Goal: Communication & Community: Answer question/provide support

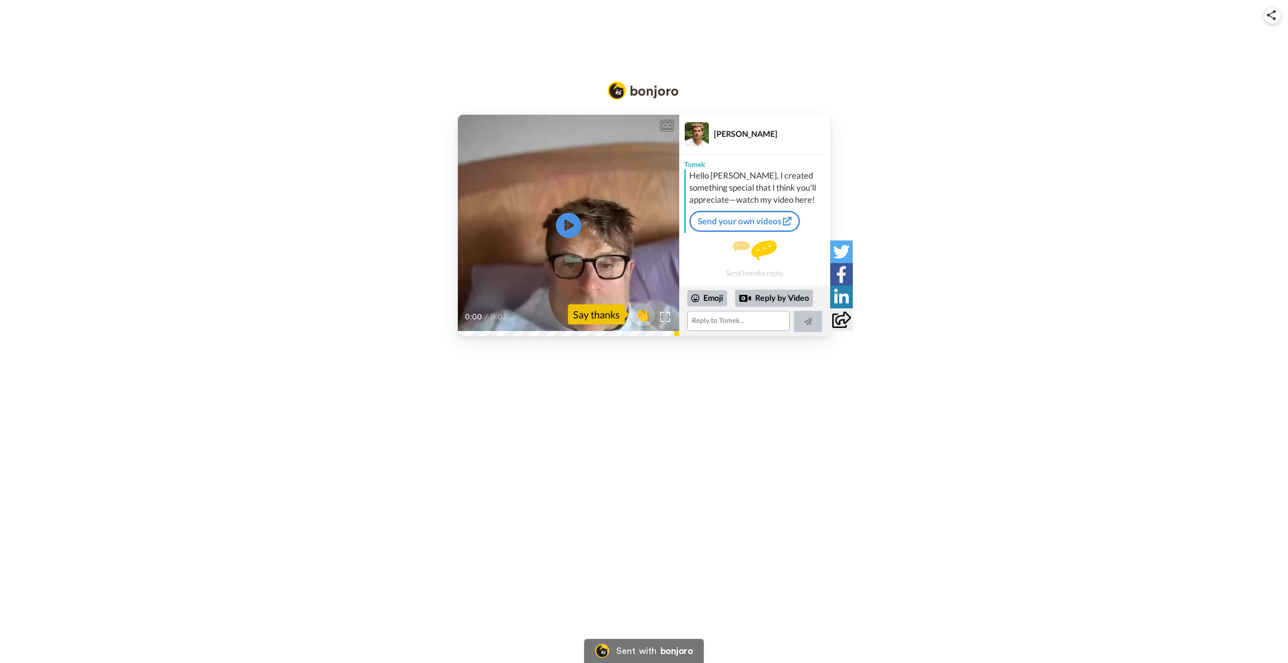
drag, startPoint x: 663, startPoint y: 315, endPoint x: 666, endPoint y: 387, distance: 71.5
click at [663, 315] on img at bounding box center [665, 317] width 10 height 10
click at [841, 299] on icon at bounding box center [841, 297] width 15 height 17
click at [727, 320] on textarea at bounding box center [738, 321] width 103 height 20
type textarea "dryrturt"
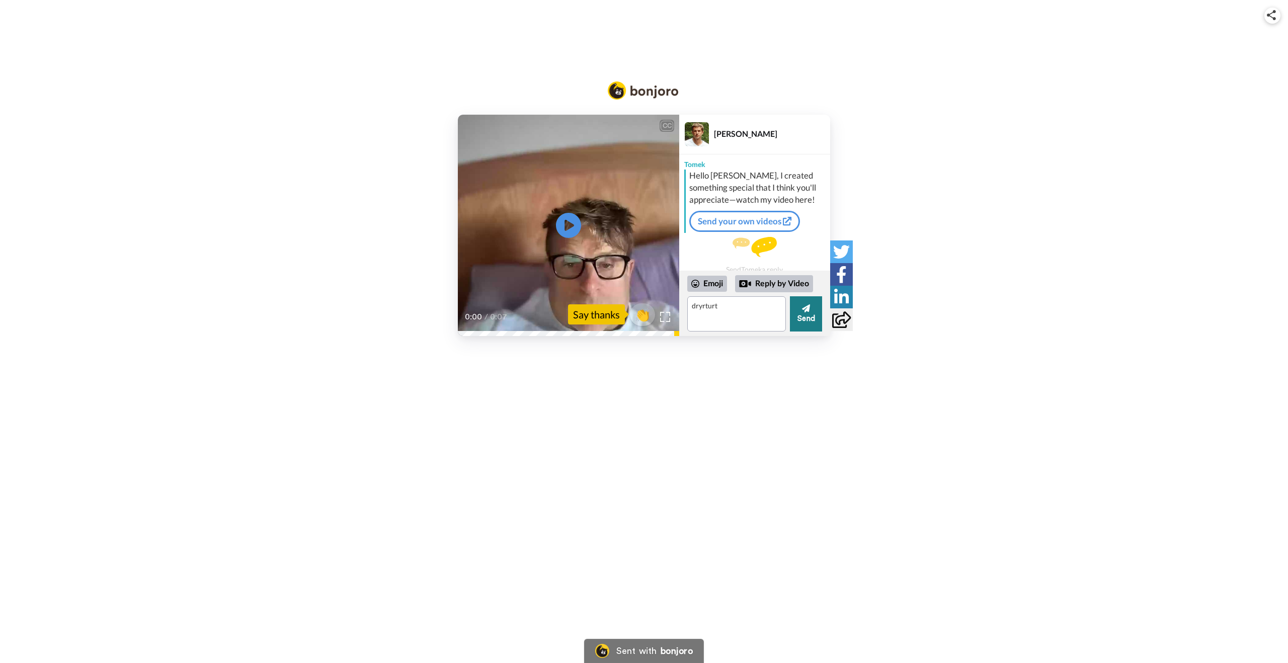
click at [812, 318] on button "Send" at bounding box center [806, 313] width 32 height 35
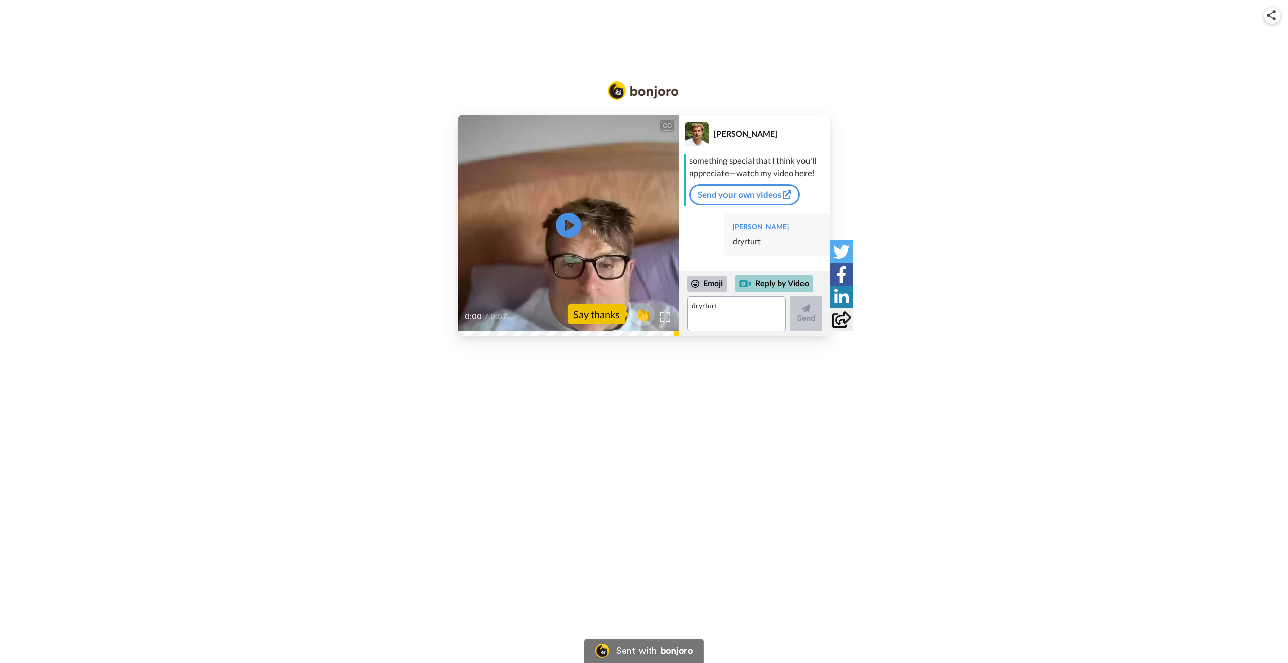
click at [777, 286] on div "Reply by Video" at bounding box center [774, 283] width 78 height 17
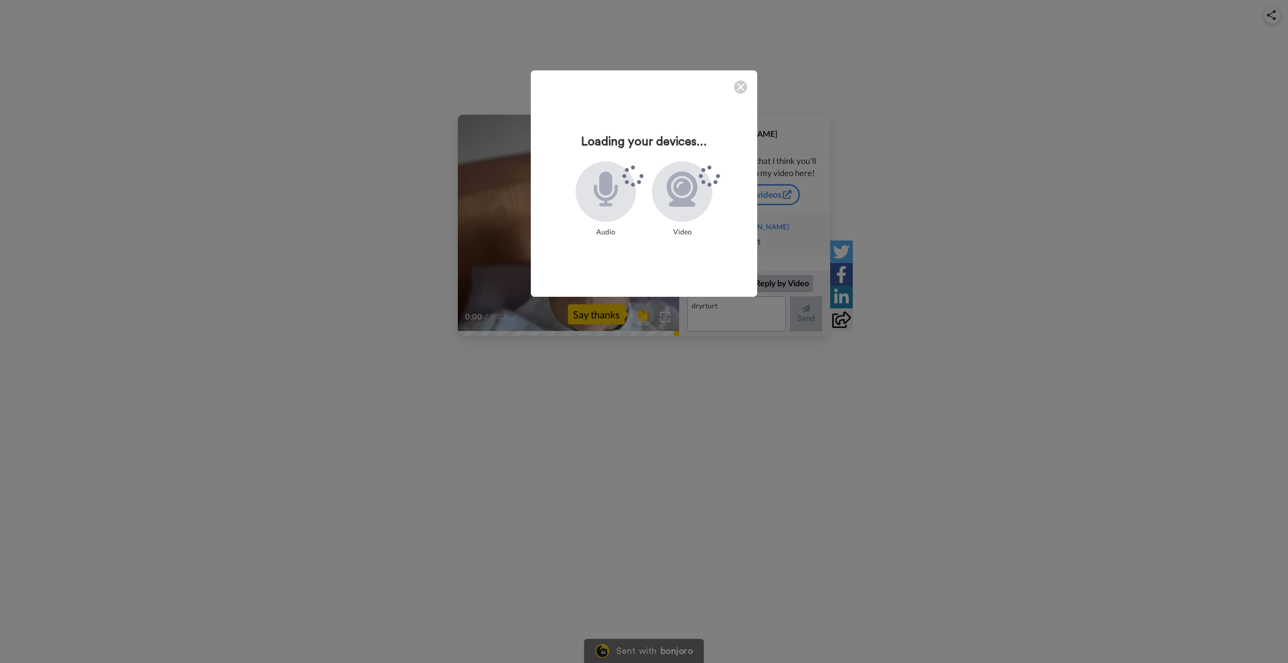
click at [736, 87] on img at bounding box center [740, 87] width 8 height 8
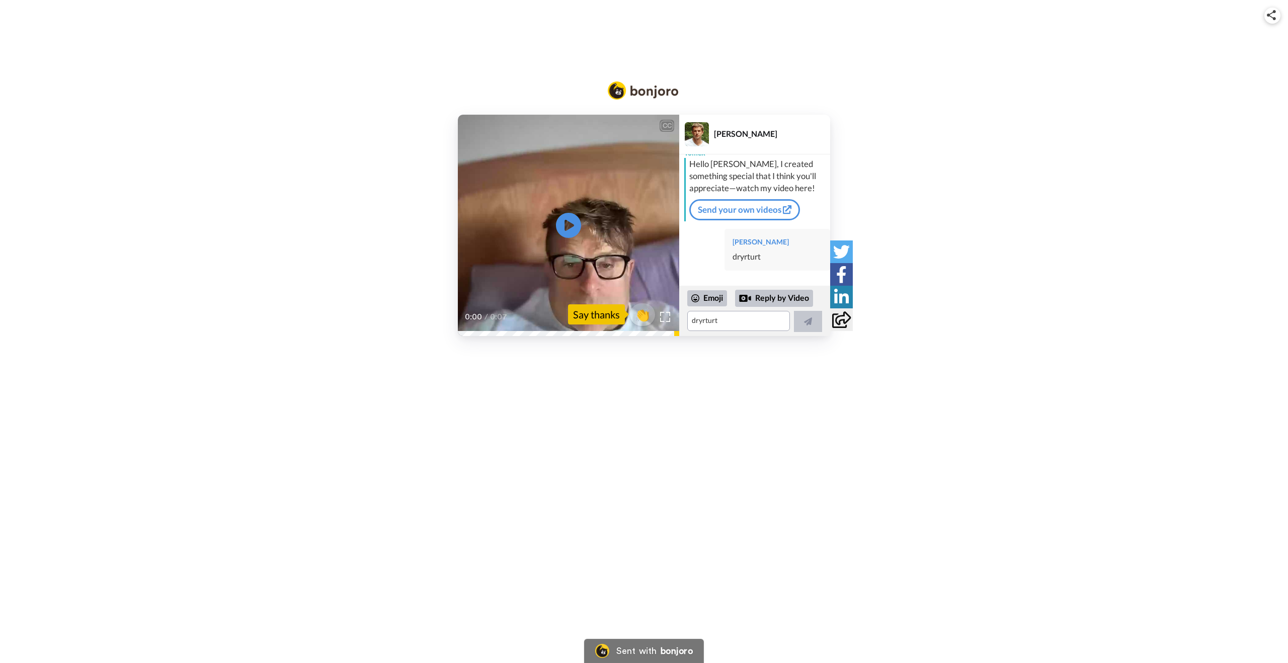
scroll to position [12, 0]
click at [371, 312] on div "CC Play/Pause 0:00 / 0:07 👏 Say thanks [PERSON_NAME] Hello [PERSON_NAME], I cre…" at bounding box center [644, 225] width 1288 height 221
drag, startPoint x: 888, startPoint y: 123, endPoint x: 866, endPoint y: 111, distance: 24.5
click at [888, 123] on div "CC Play/Pause 0:00 / 0:07 👏 Say thanks [PERSON_NAME] Hello [PERSON_NAME], I cre…" at bounding box center [644, 225] width 1288 height 221
